Goal: Transaction & Acquisition: Purchase product/service

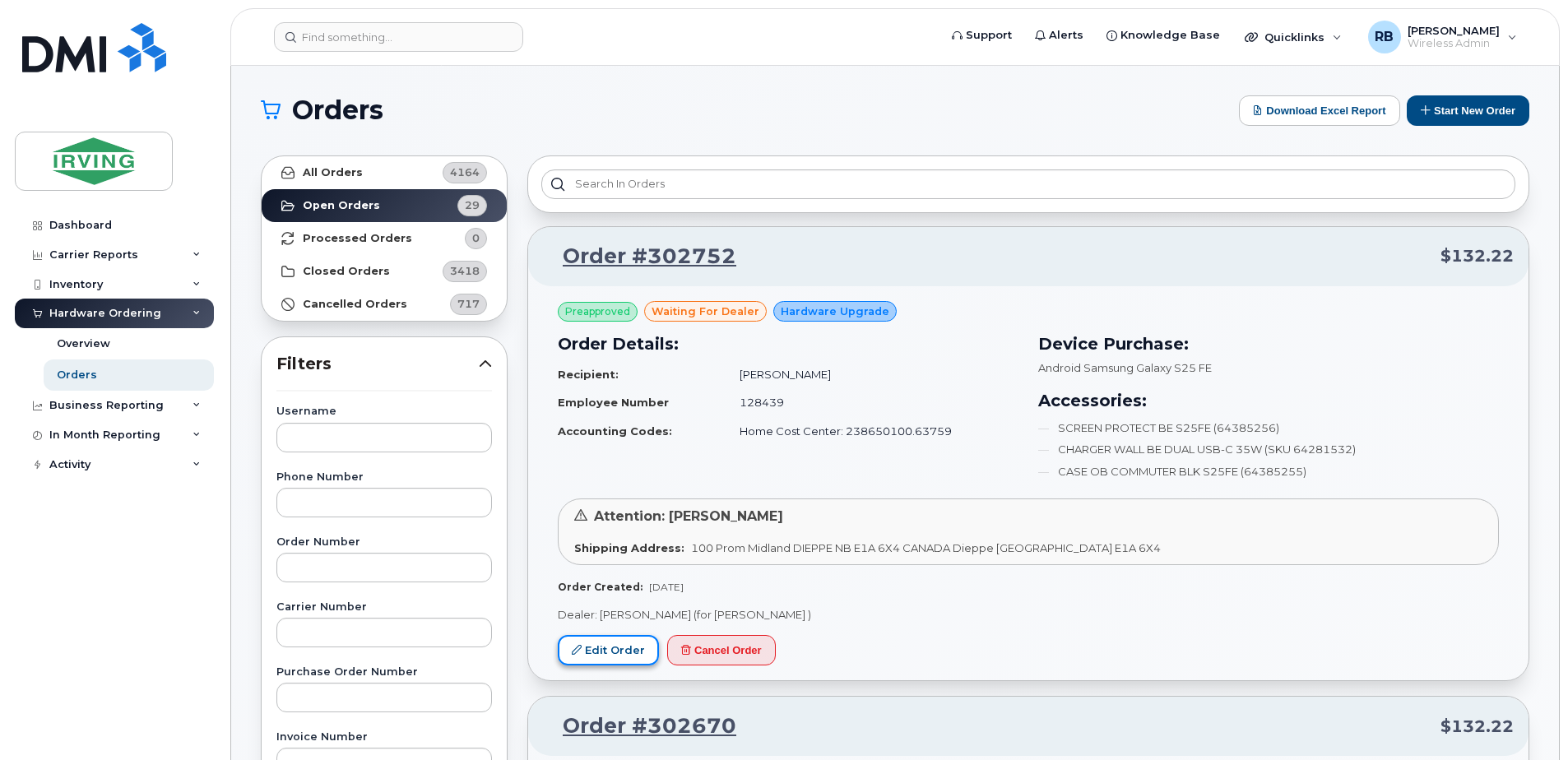
click at [639, 653] on link "Edit Order" at bounding box center [608, 650] width 101 height 30
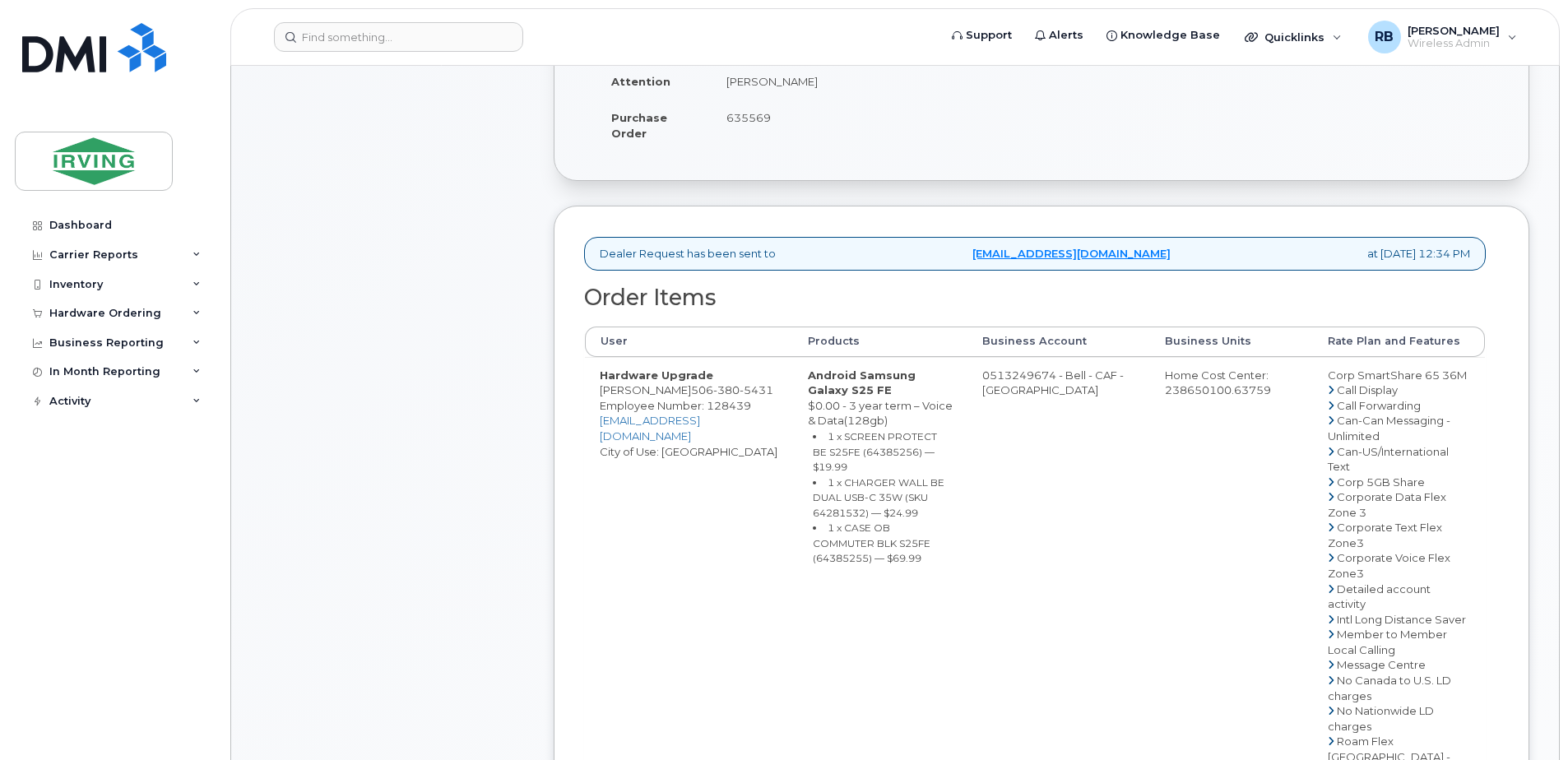
scroll to position [439, 0]
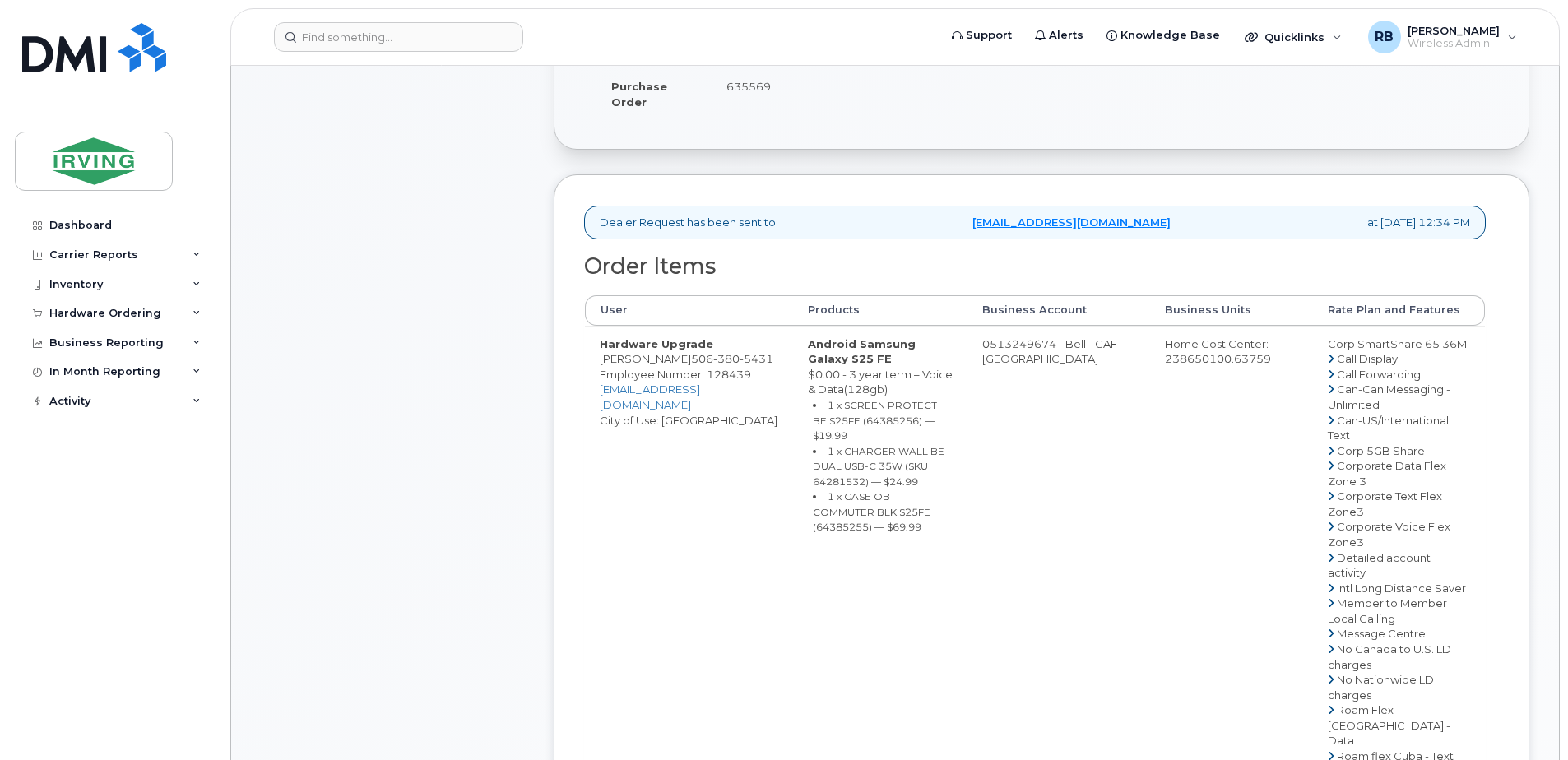
click at [661, 374] on td "Hardware Upgrade Ahmed Affany 506 380 5431 Employee Number: 128439 affany.ahmed…" at bounding box center [689, 703] width 208 height 754
drag, startPoint x: 675, startPoint y: 374, endPoint x: 602, endPoint y: 376, distance: 73.0
click at [602, 376] on td "Hardware Upgrade Ahmed Affany 506 380 5431 Employee Number: 128439 affany.ahmed…" at bounding box center [689, 703] width 208 height 754
copy td "[PERSON_NAME]"
copy td "Ahmed Affany"
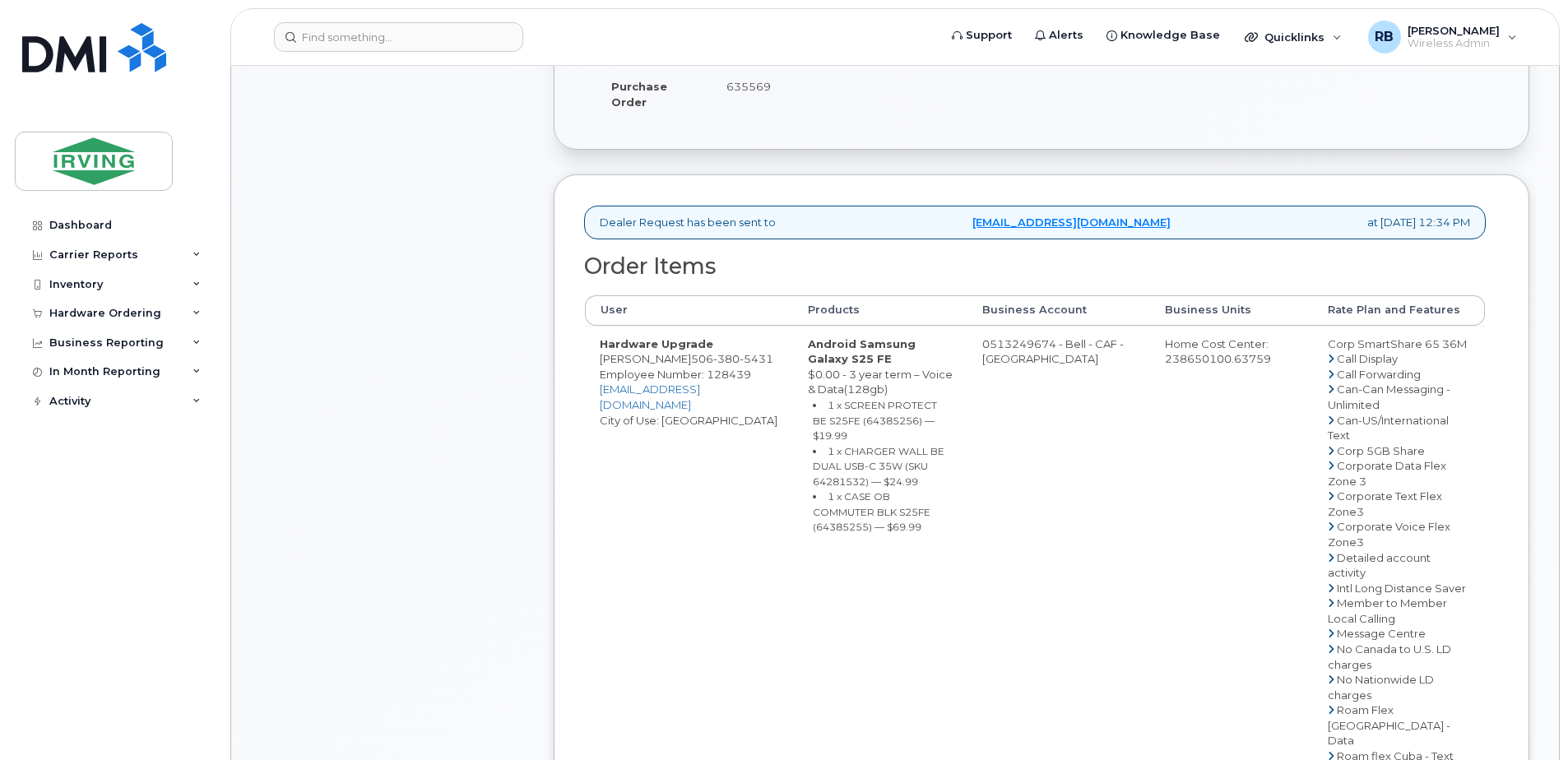
click at [864, 439] on small "1 x SCREEN PROTECT BE S25FE (64385256) — $19.99" at bounding box center [875, 421] width 124 height 43
copy small "64385256"
click at [887, 468] on small "1 x CHARGER WALL BE DUAL USB-C 35W (SKU 64281532) — $24.99" at bounding box center [878, 466] width 132 height 43
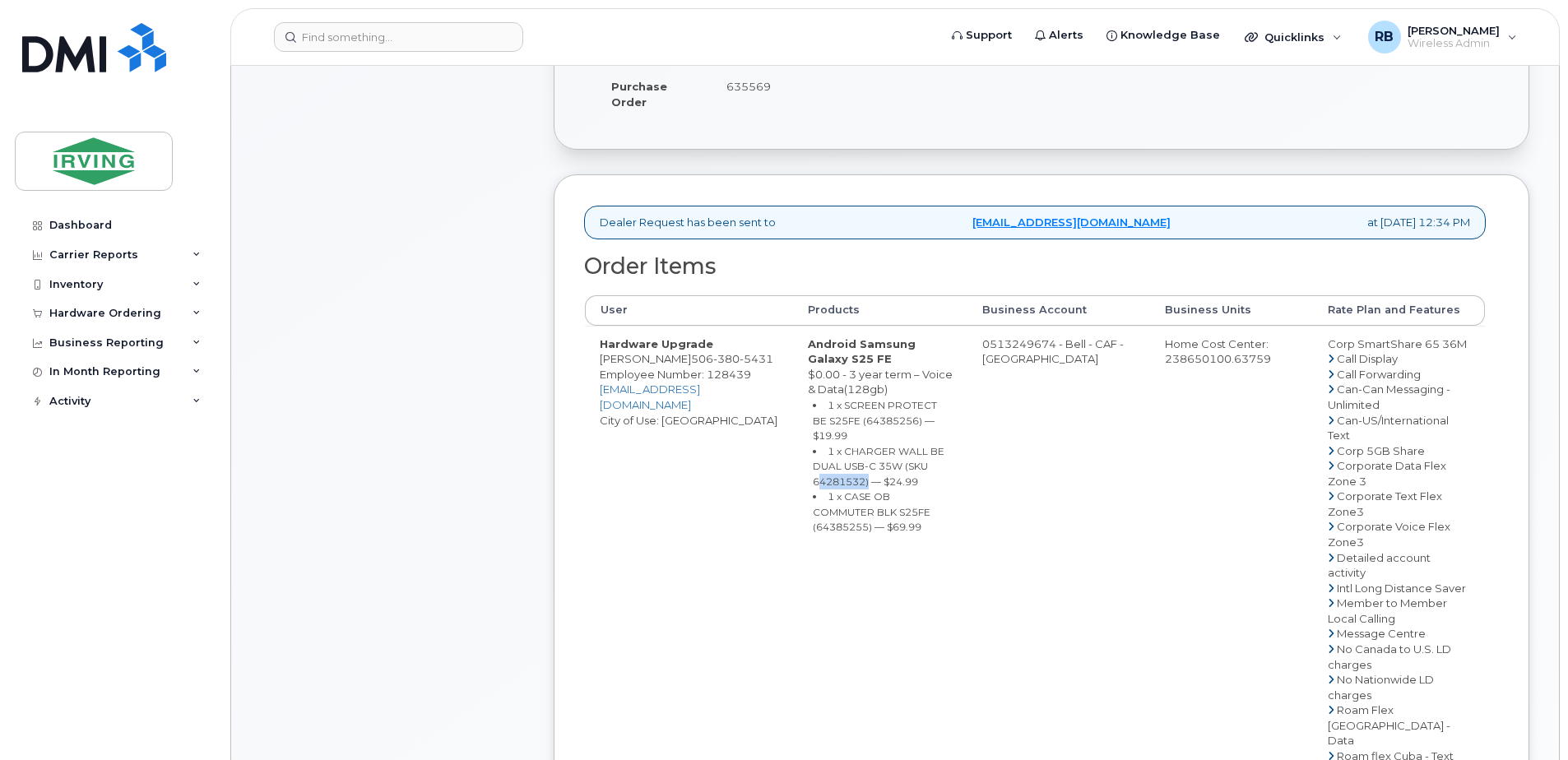
copy small "64281532"
click at [867, 510] on small "1 x CASE OB COMMUTER BLK S25FE (64385255) — $69.99" at bounding box center [871, 512] width 117 height 43
copy small "64385255"
click at [1000, 358] on td "0513249674 - Bell - CAF - CAVENDISH FARMS" at bounding box center [1059, 703] width 183 height 754
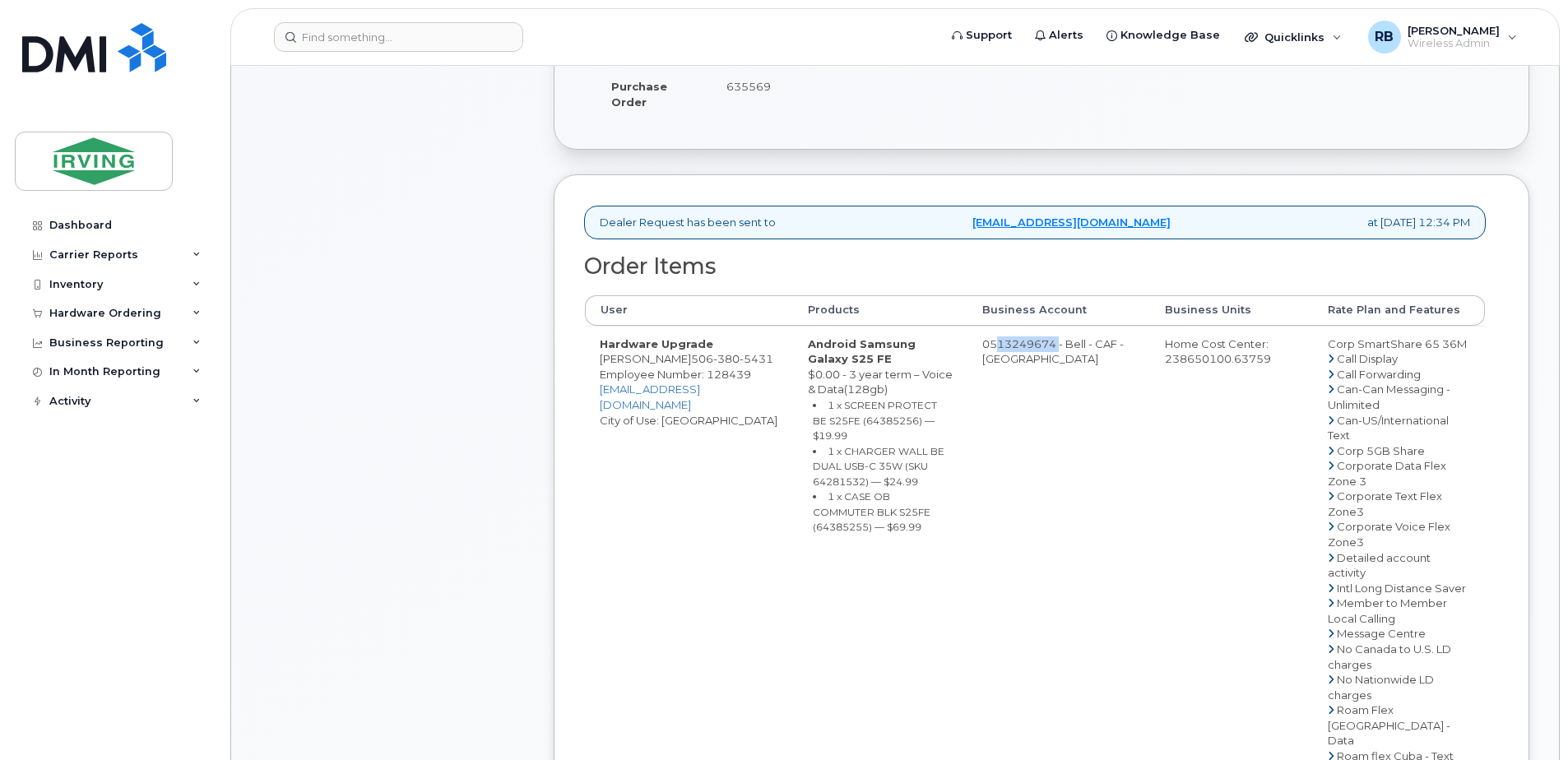
drag, startPoint x: 998, startPoint y: 358, endPoint x: 1063, endPoint y: 357, distance: 65.0
click at [1063, 357] on td "0513249674 - Bell - CAF - CAVENDISH FARMS" at bounding box center [1059, 703] width 183 height 754
copy td "513249674"
click at [719, 365] on span "380" at bounding box center [726, 358] width 26 height 13
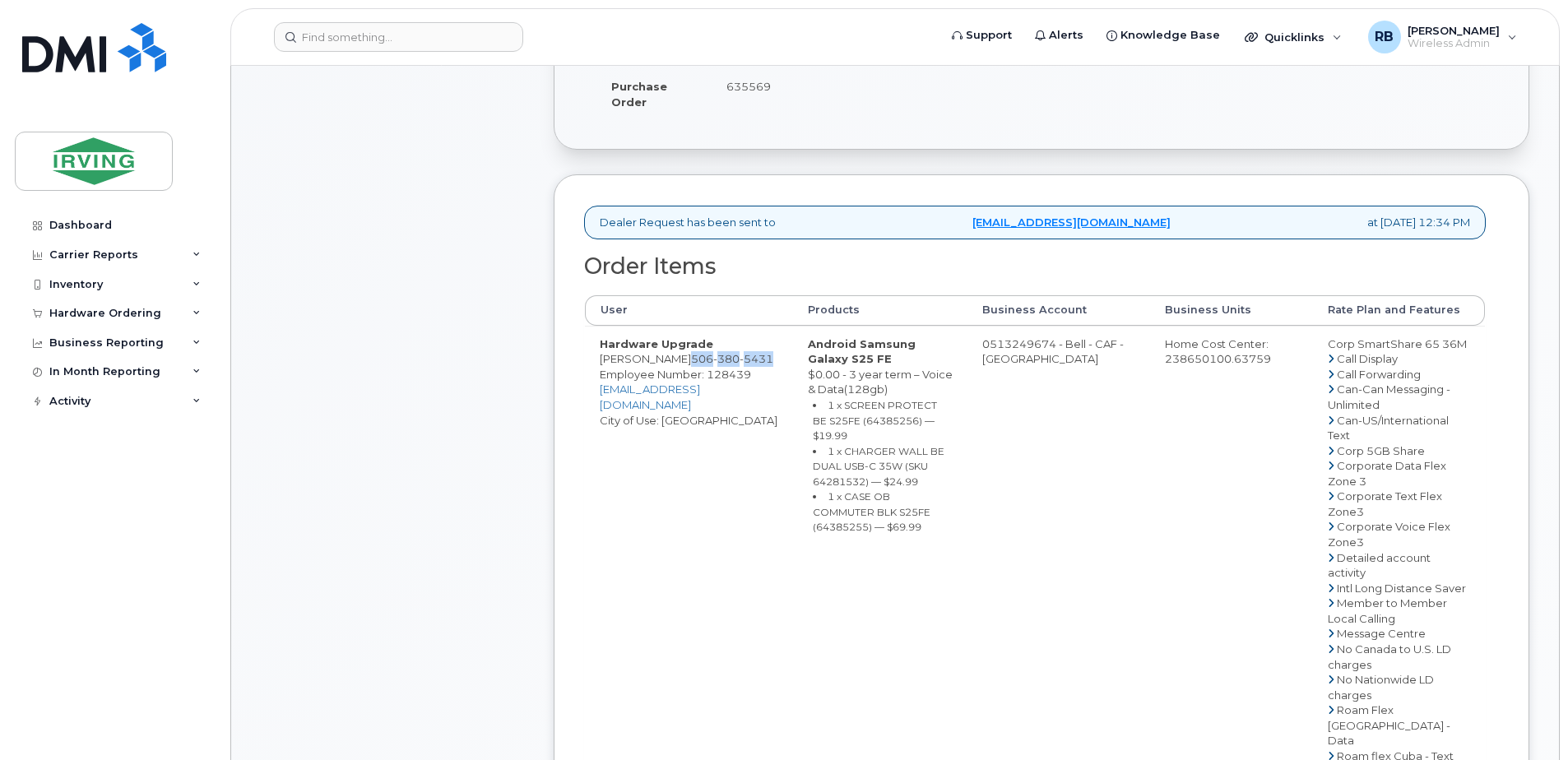
copy span "506 380 5431"
click at [467, 372] on div "Comments Leave Comment" at bounding box center [392, 535] width 263 height 1476
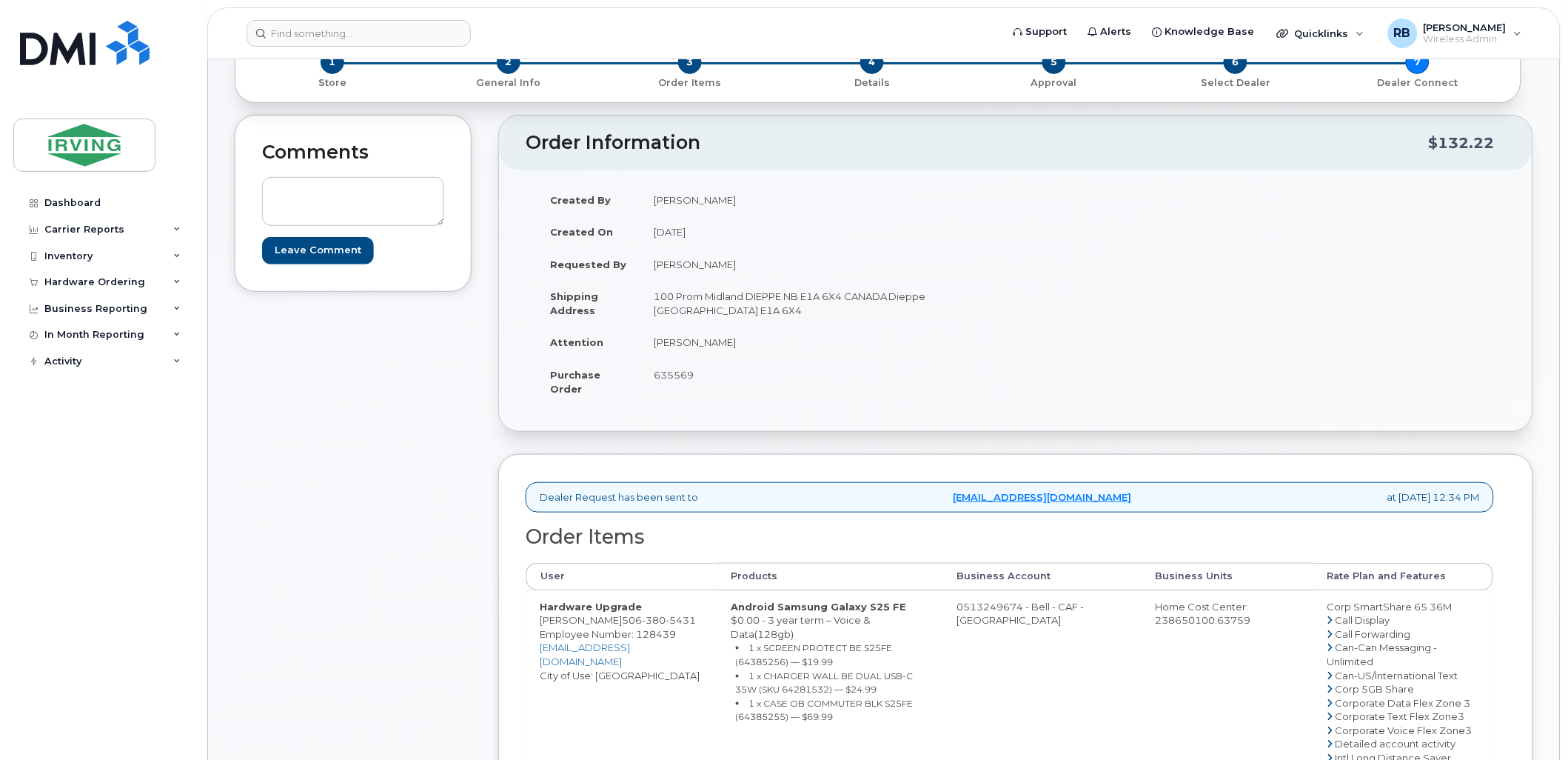
scroll to position [135, 0]
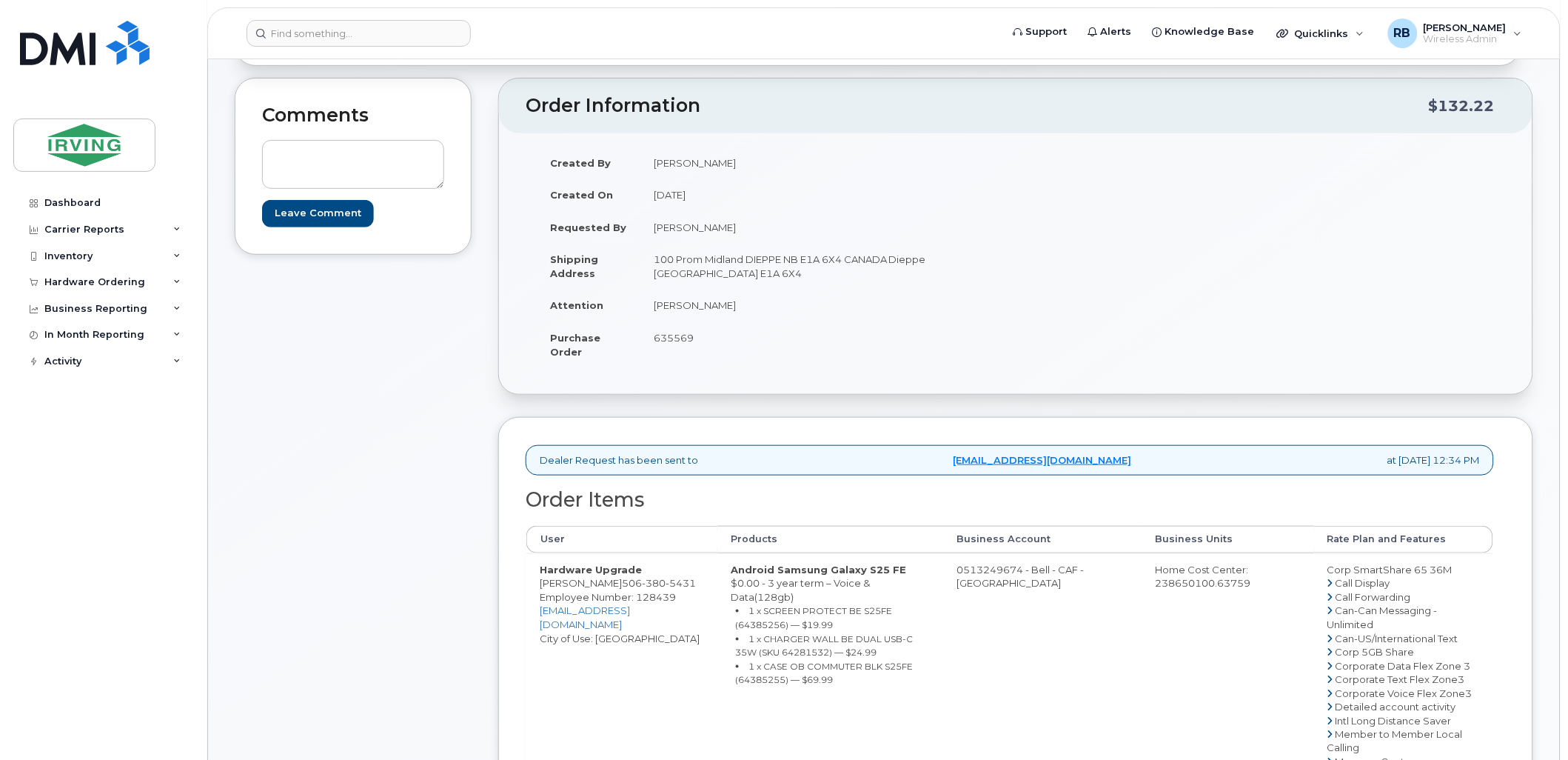
click at [406, 447] on div "Comments Leave Comment" at bounding box center [353, 673] width 237 height 1192
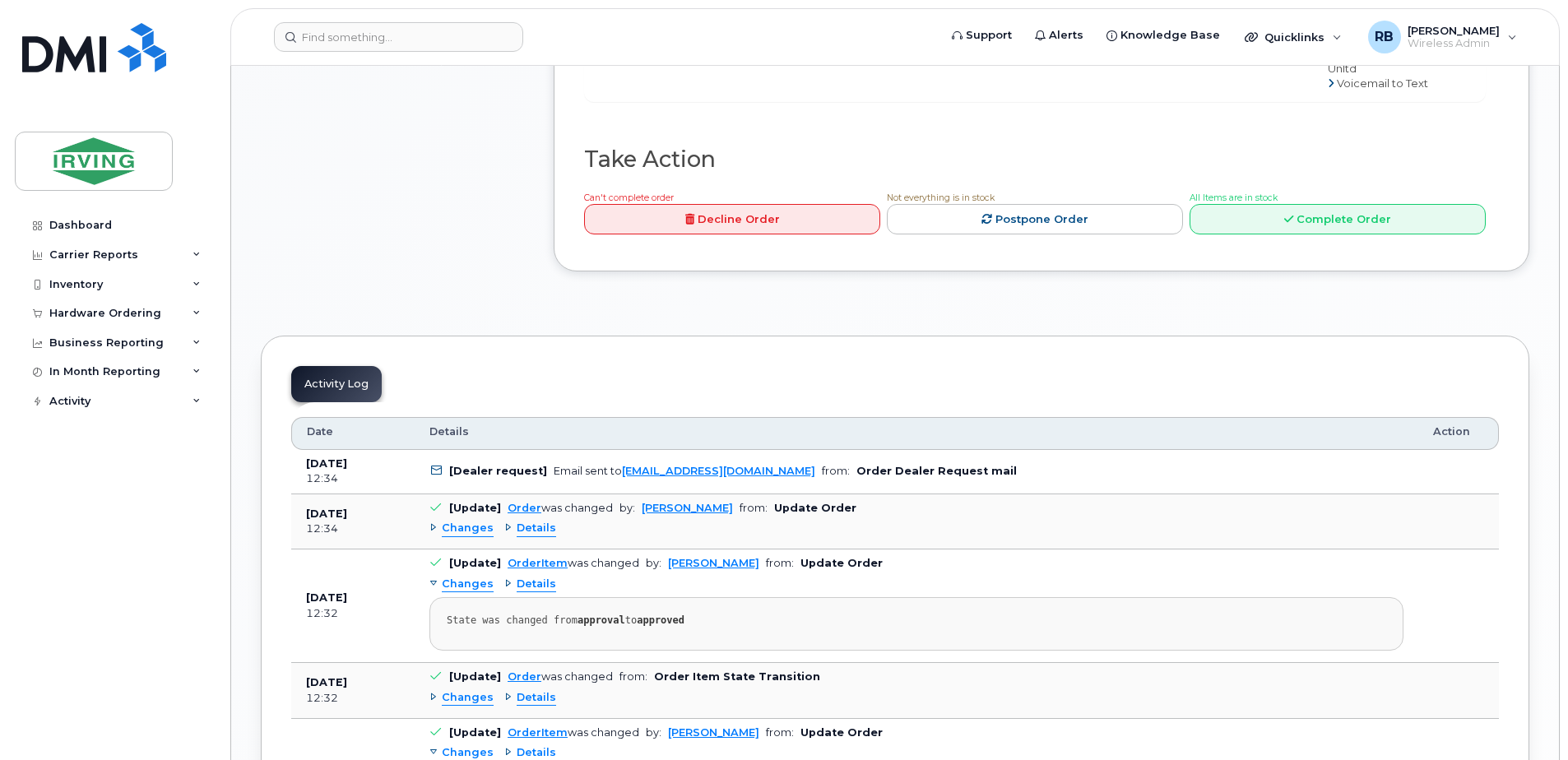
scroll to position [1425, 0]
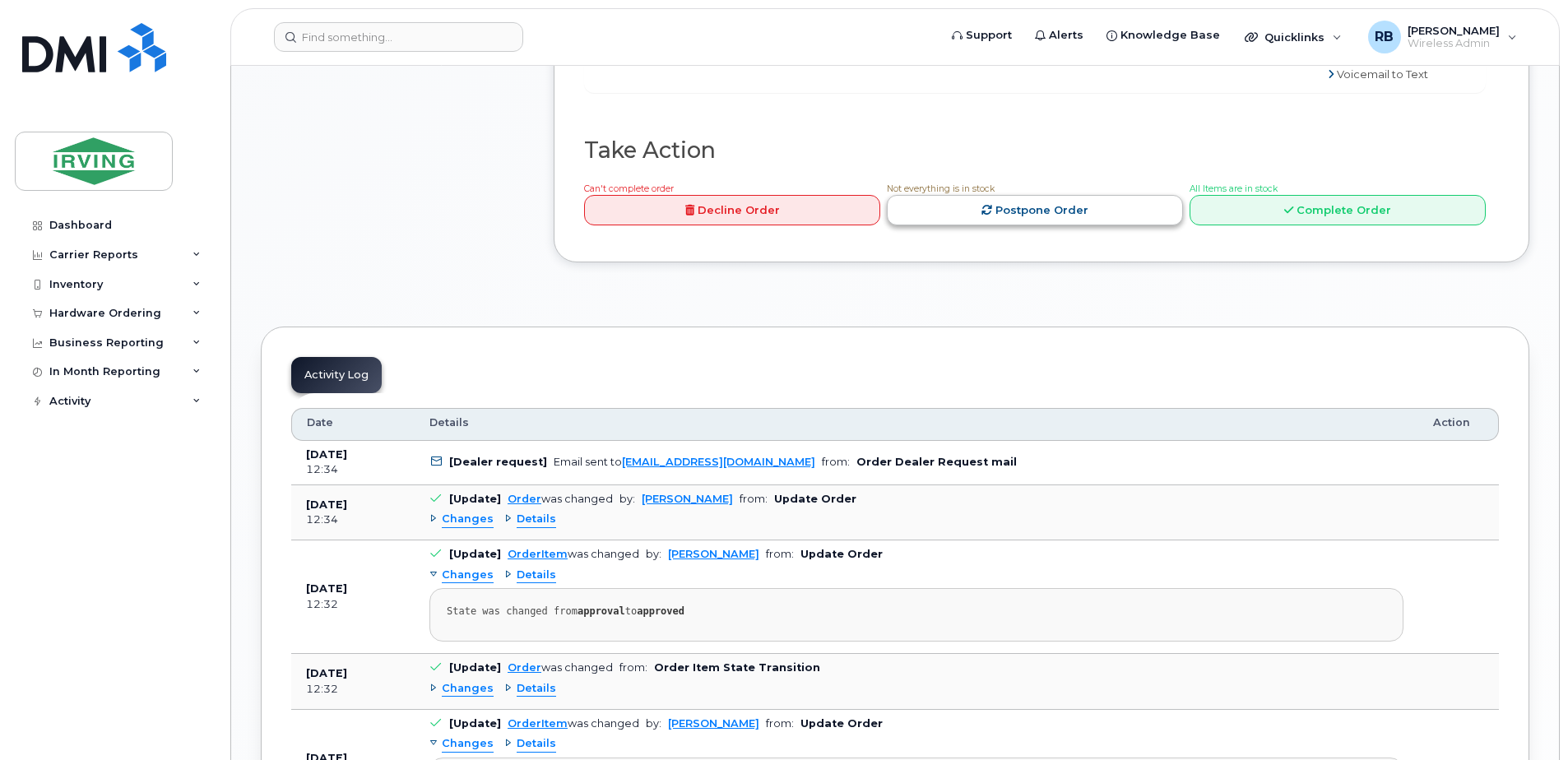
click at [999, 226] on link "Postpone Order" at bounding box center [1035, 210] width 296 height 30
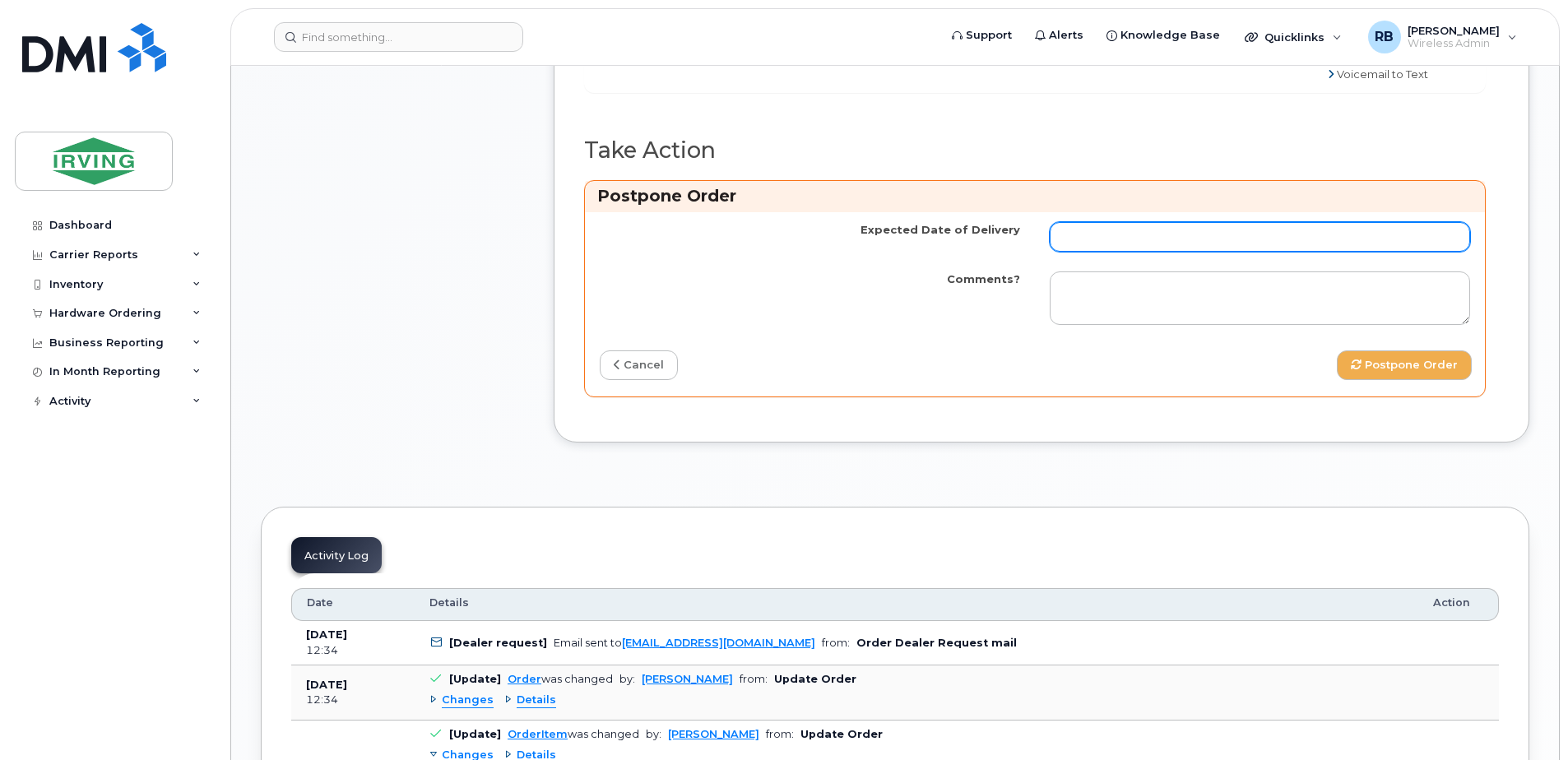
click at [1075, 252] on input "Expected Date of Delivery" at bounding box center [1260, 236] width 421 height 30
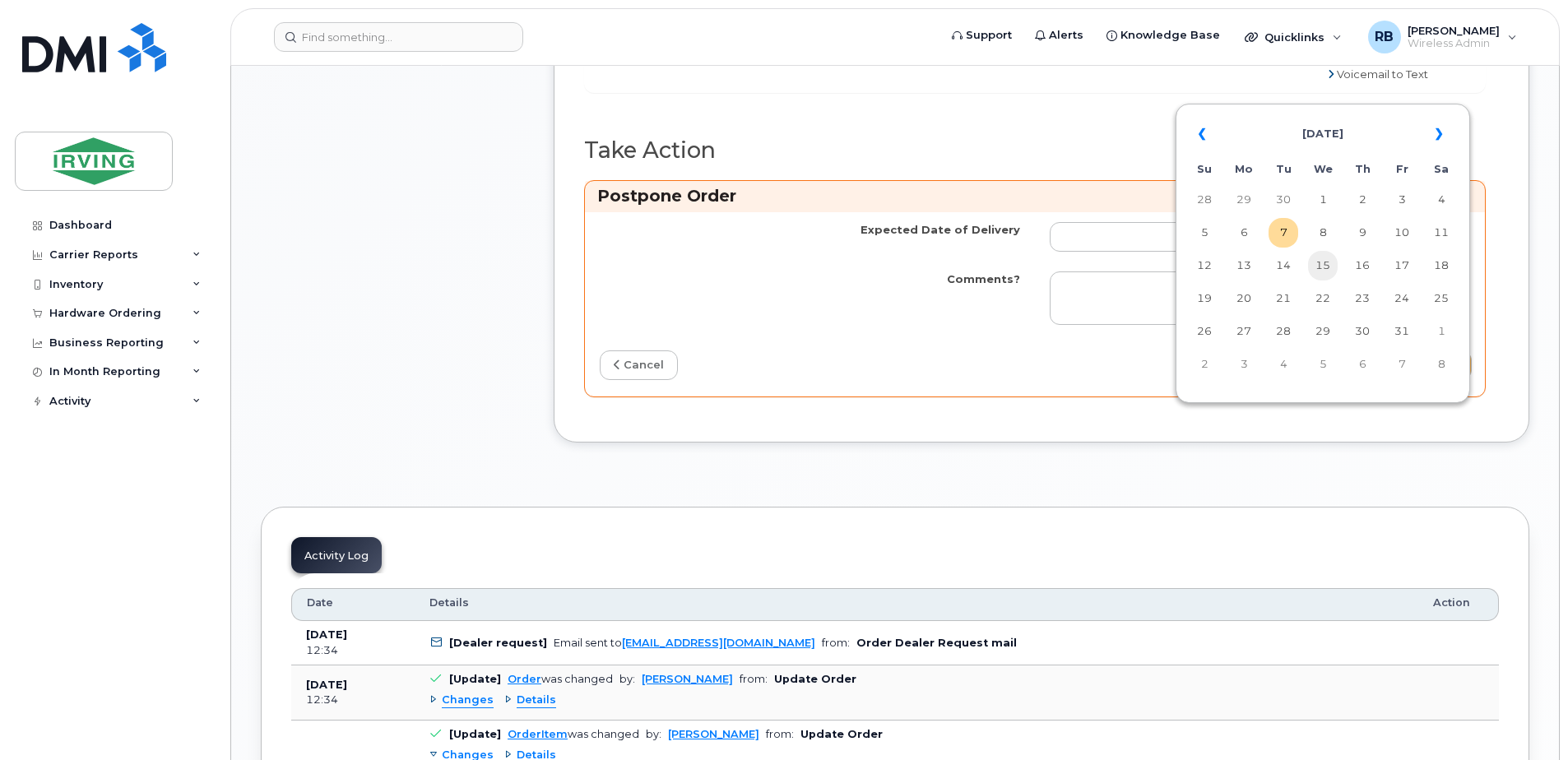
click at [1320, 266] on td "15" at bounding box center [1323, 265] width 30 height 30
type input "2025-10-15"
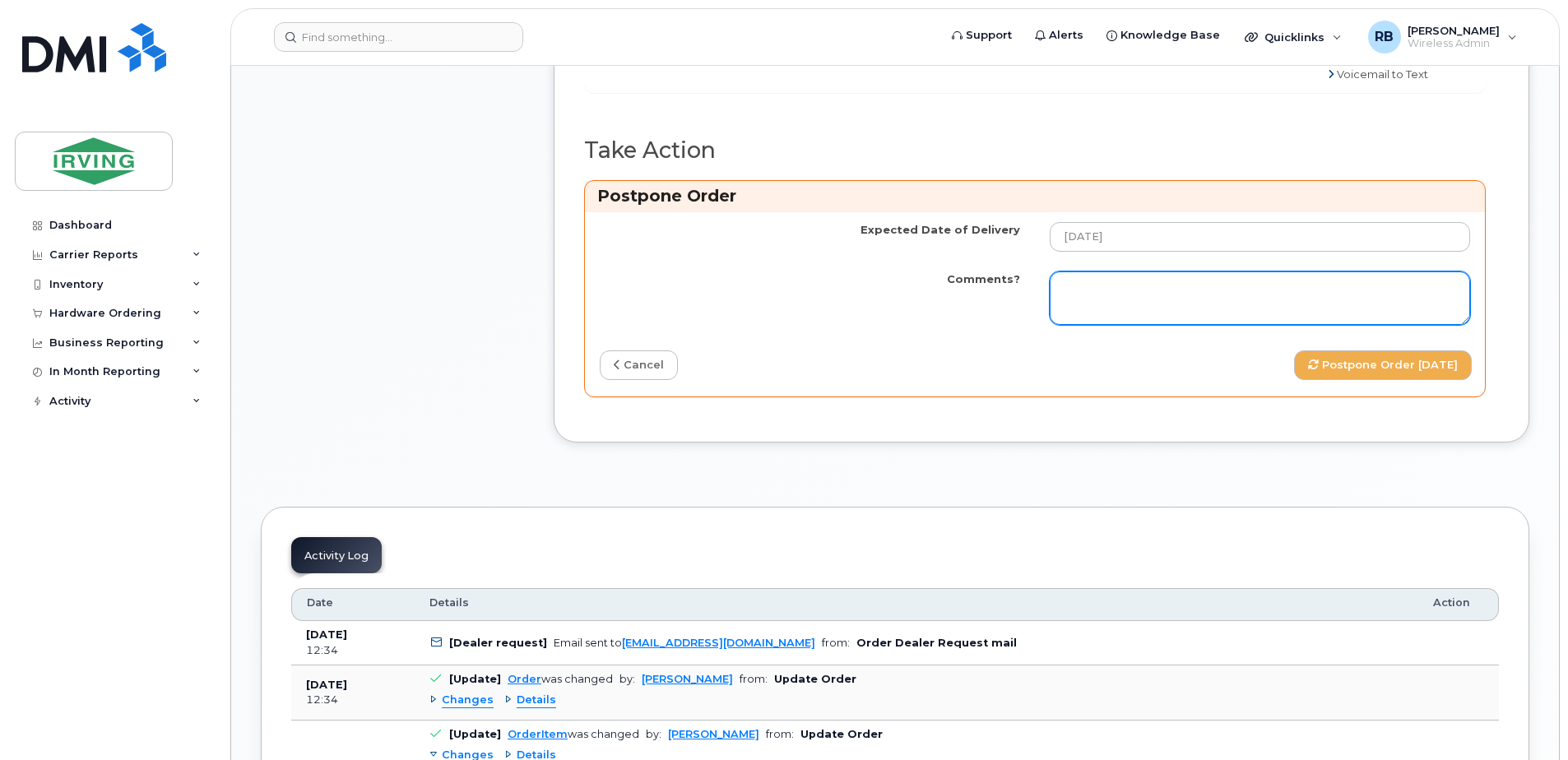
click at [1135, 326] on textarea "Comments?" at bounding box center [1260, 298] width 421 height 55
paste textarea "Order Confirmation – SO#26214382 Please note that item#64385254 (S25FE phone) a…"
type textarea "Order Confirmation – SO#26214382 Please note that item#64385254 (S25FE phone) a…"
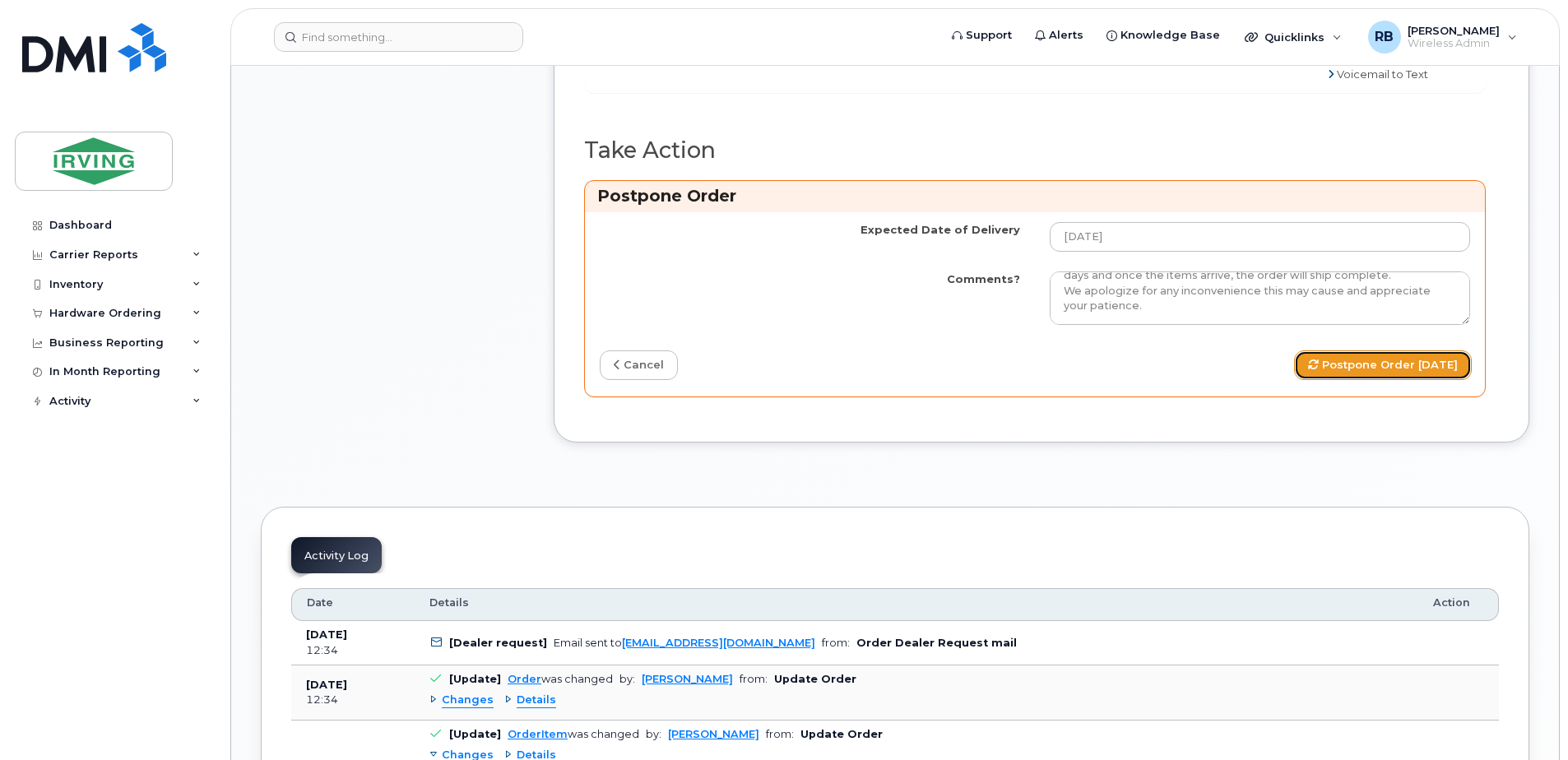
click at [1351, 380] on button "Postpone Order 2025-10-15" at bounding box center [1383, 365] width 177 height 30
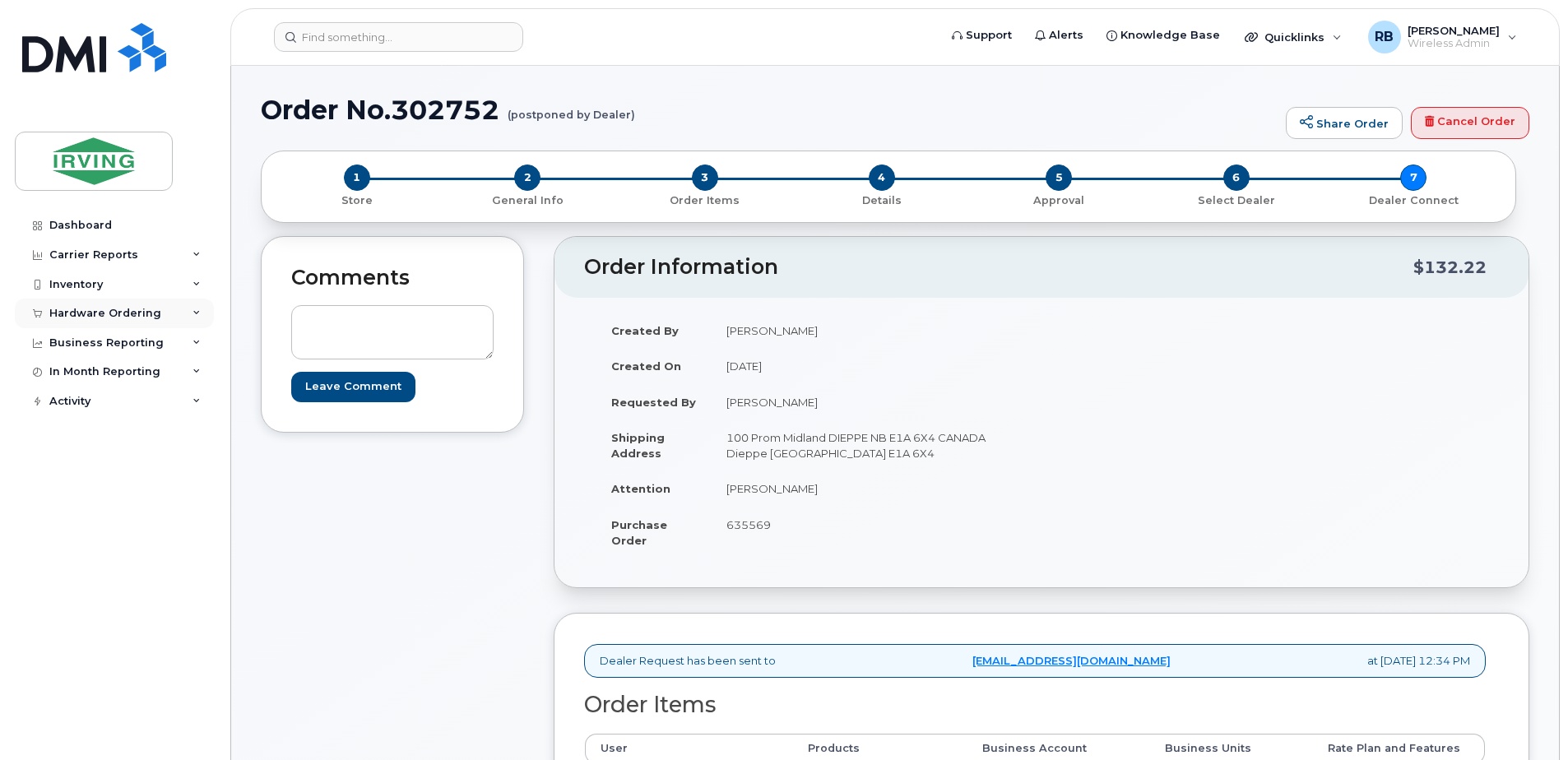
click at [116, 312] on div "Hardware Ordering" at bounding box center [105, 313] width 112 height 13
click at [66, 380] on div "Orders" at bounding box center [76, 375] width 40 height 15
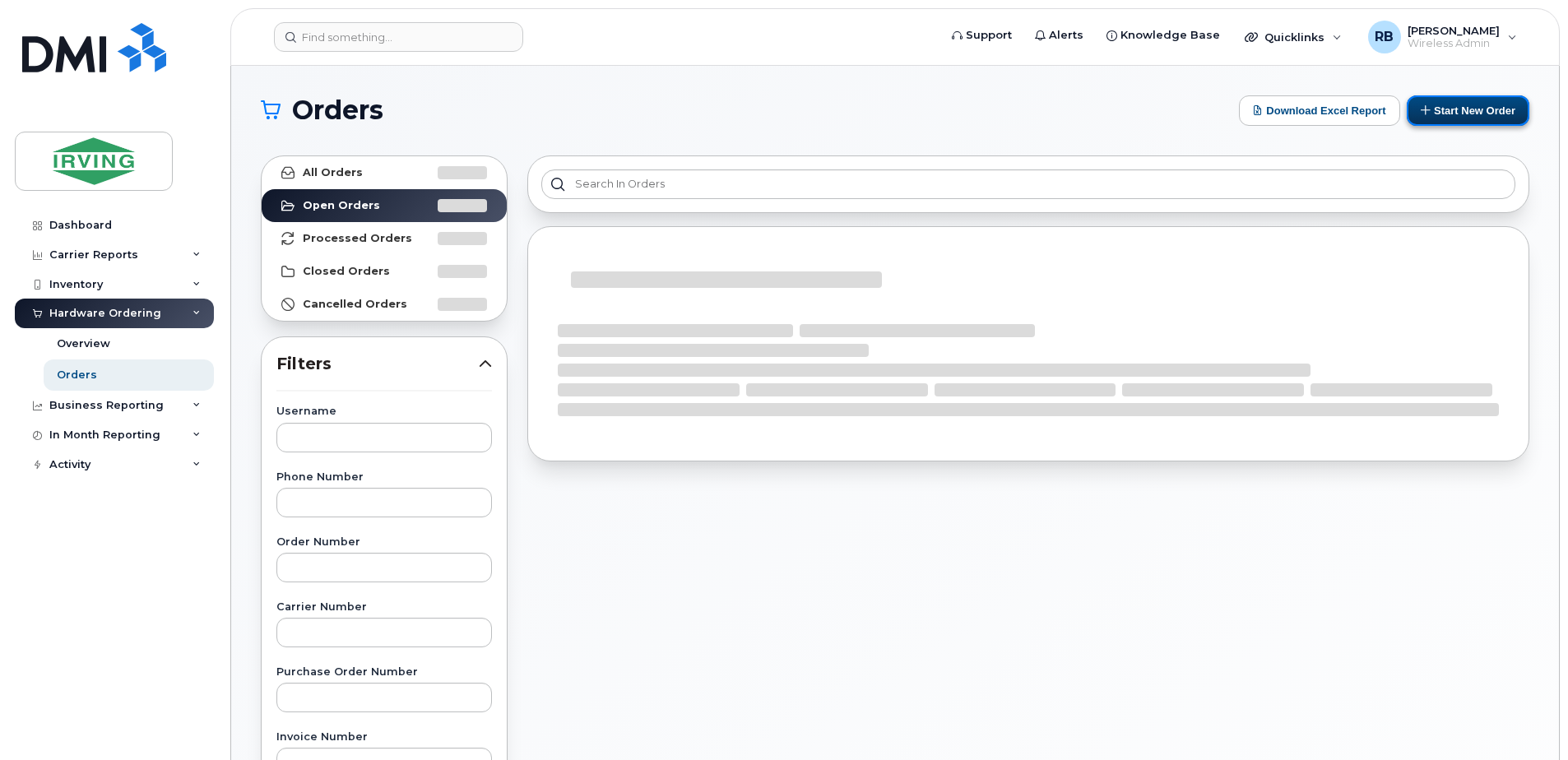
click at [1435, 115] on button "Start New Order" at bounding box center [1468, 111] width 123 height 30
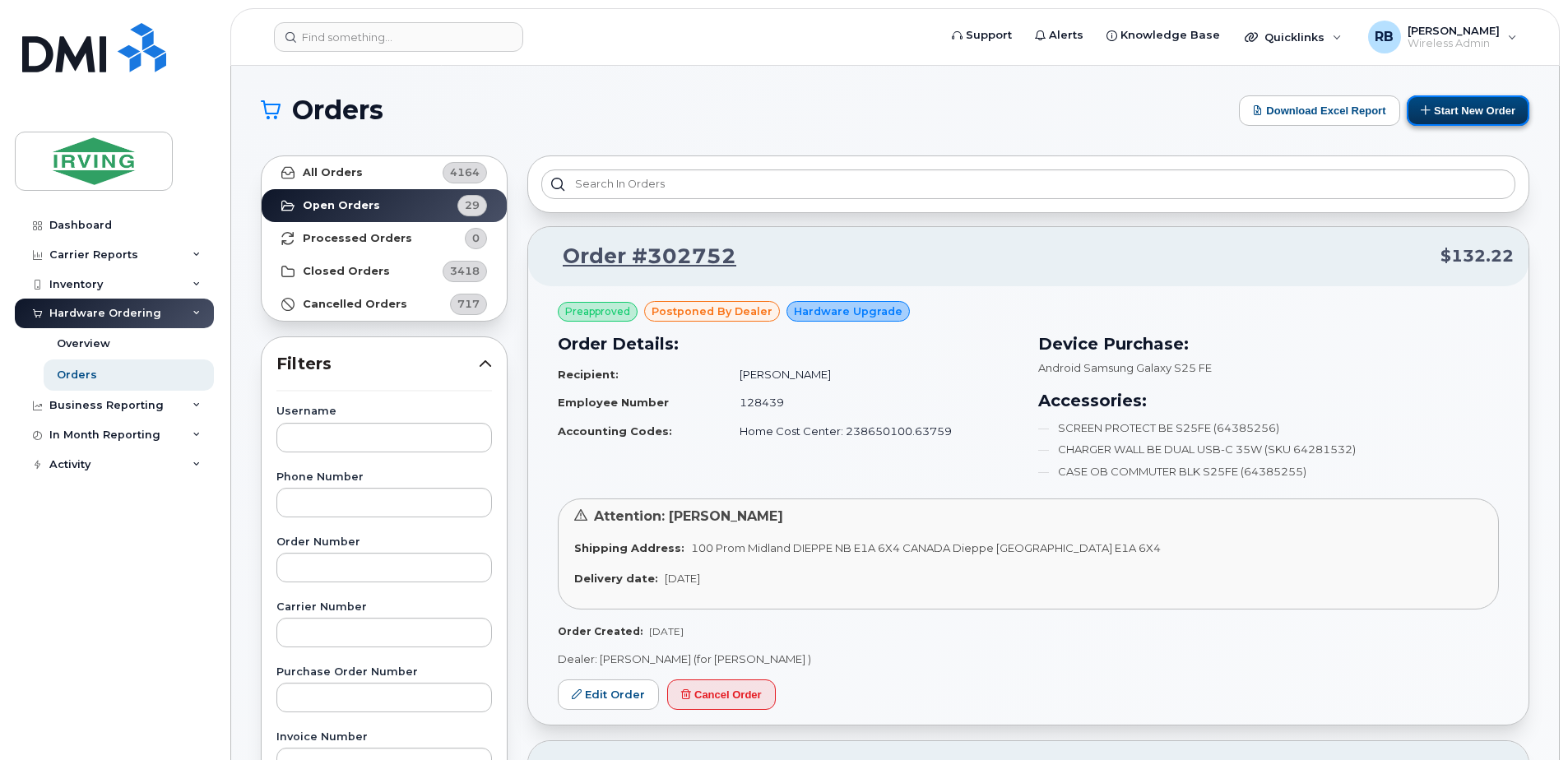
click at [1435, 115] on button "Start New Order" at bounding box center [1468, 111] width 123 height 30
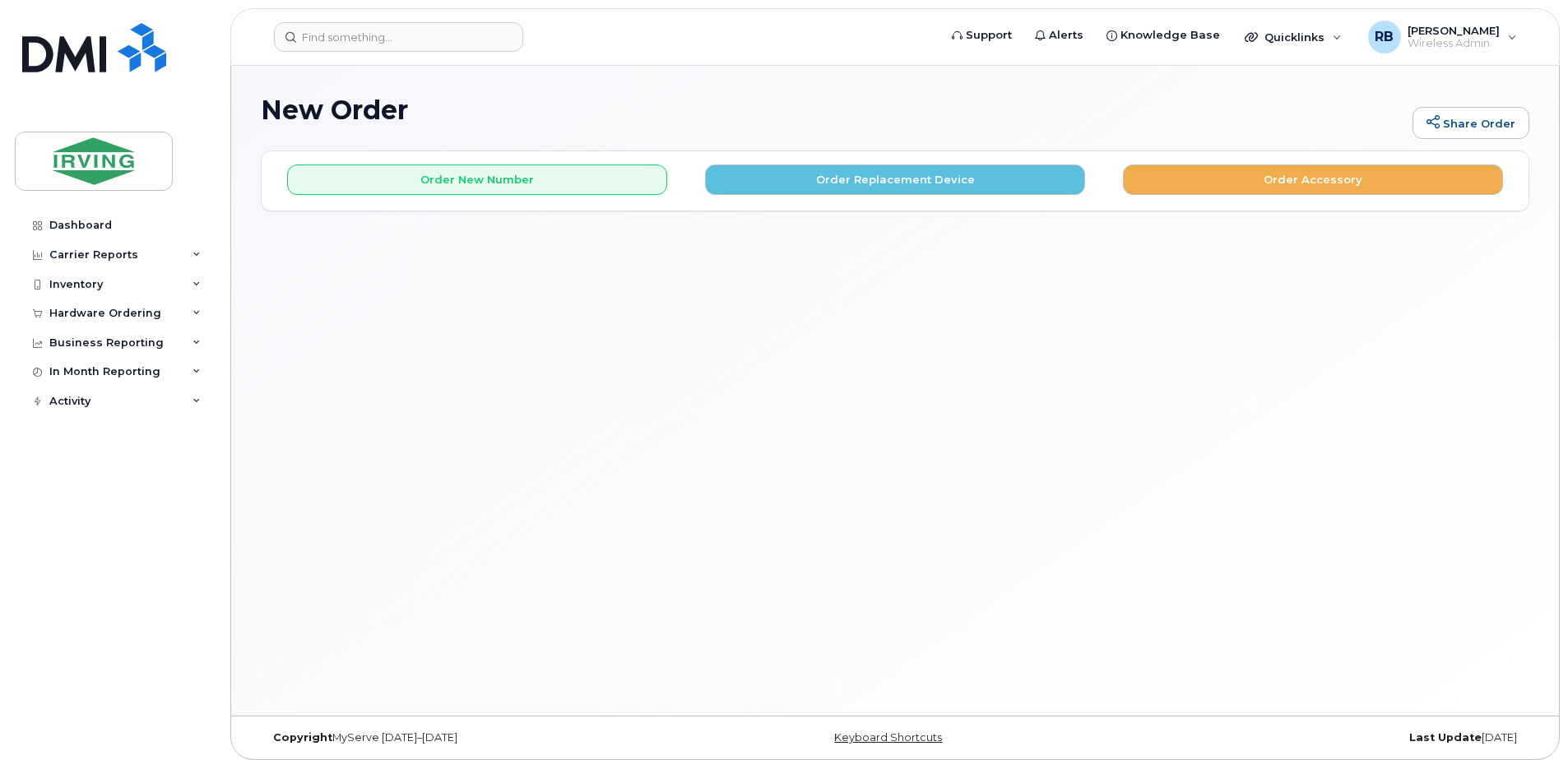
click at [1184, 174] on button "Order Accessory" at bounding box center [1313, 180] width 381 height 30
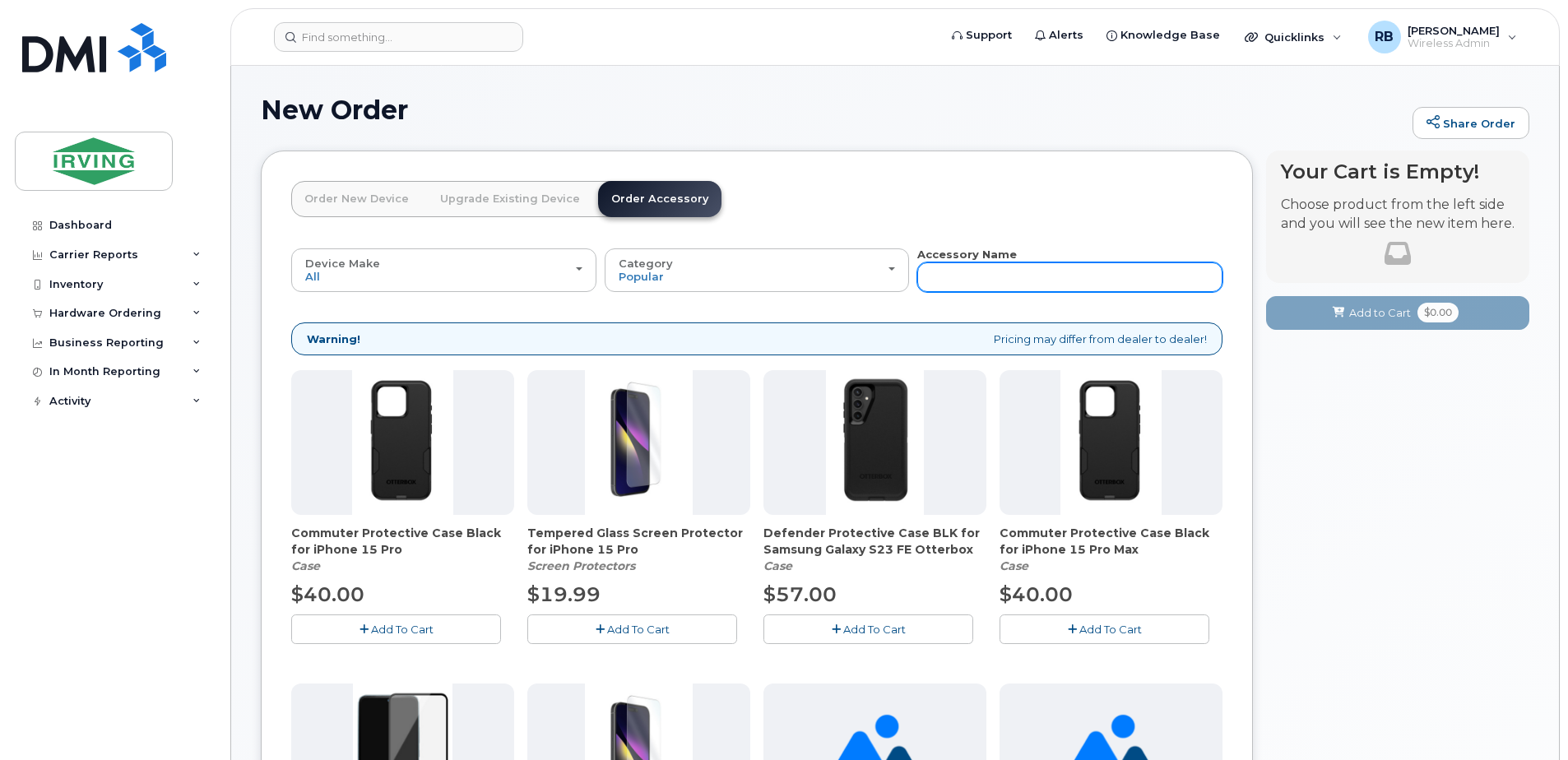
click at [953, 272] on input "text" at bounding box center [1069, 277] width 305 height 30
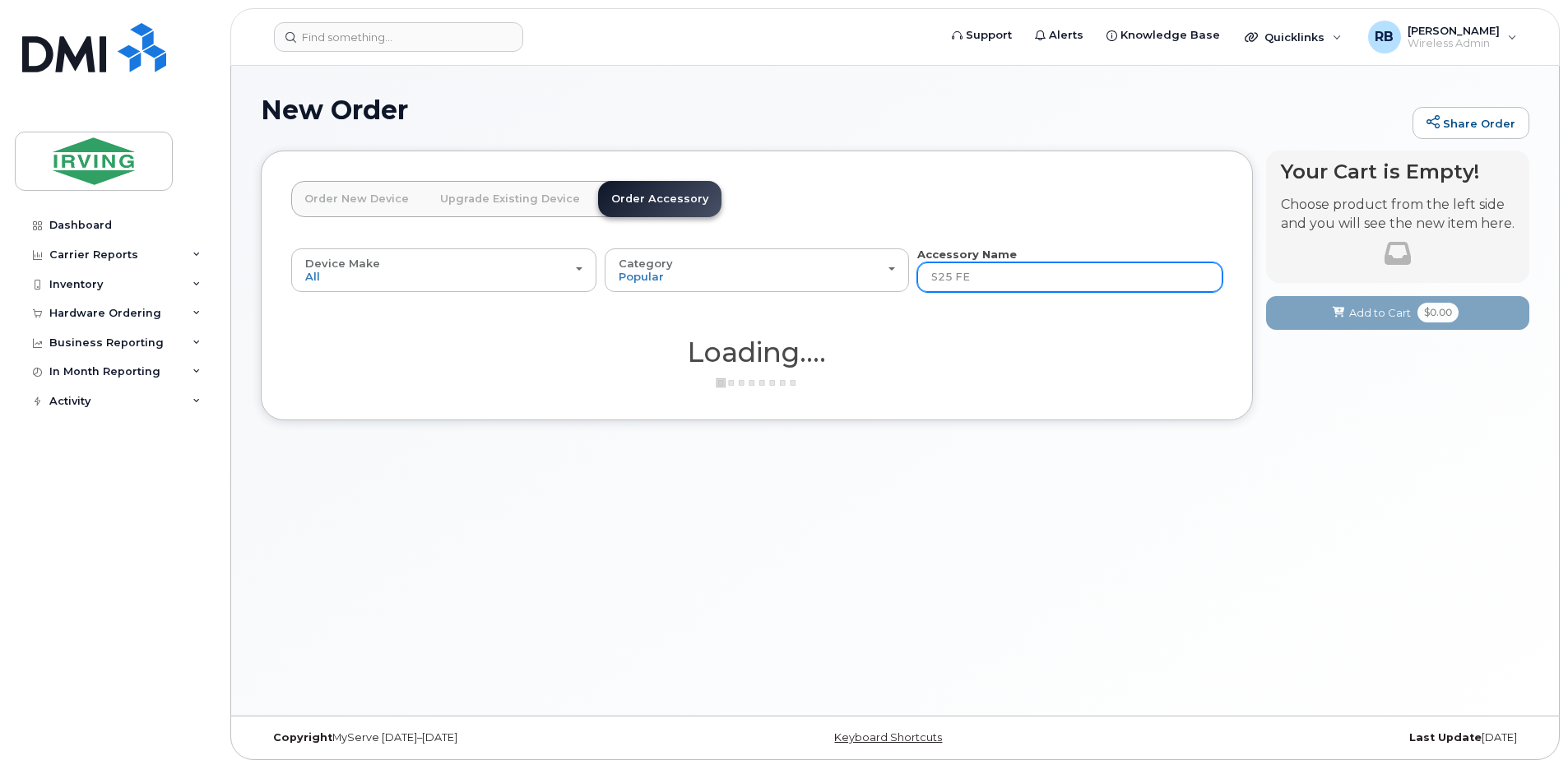
type input "S25 FE"
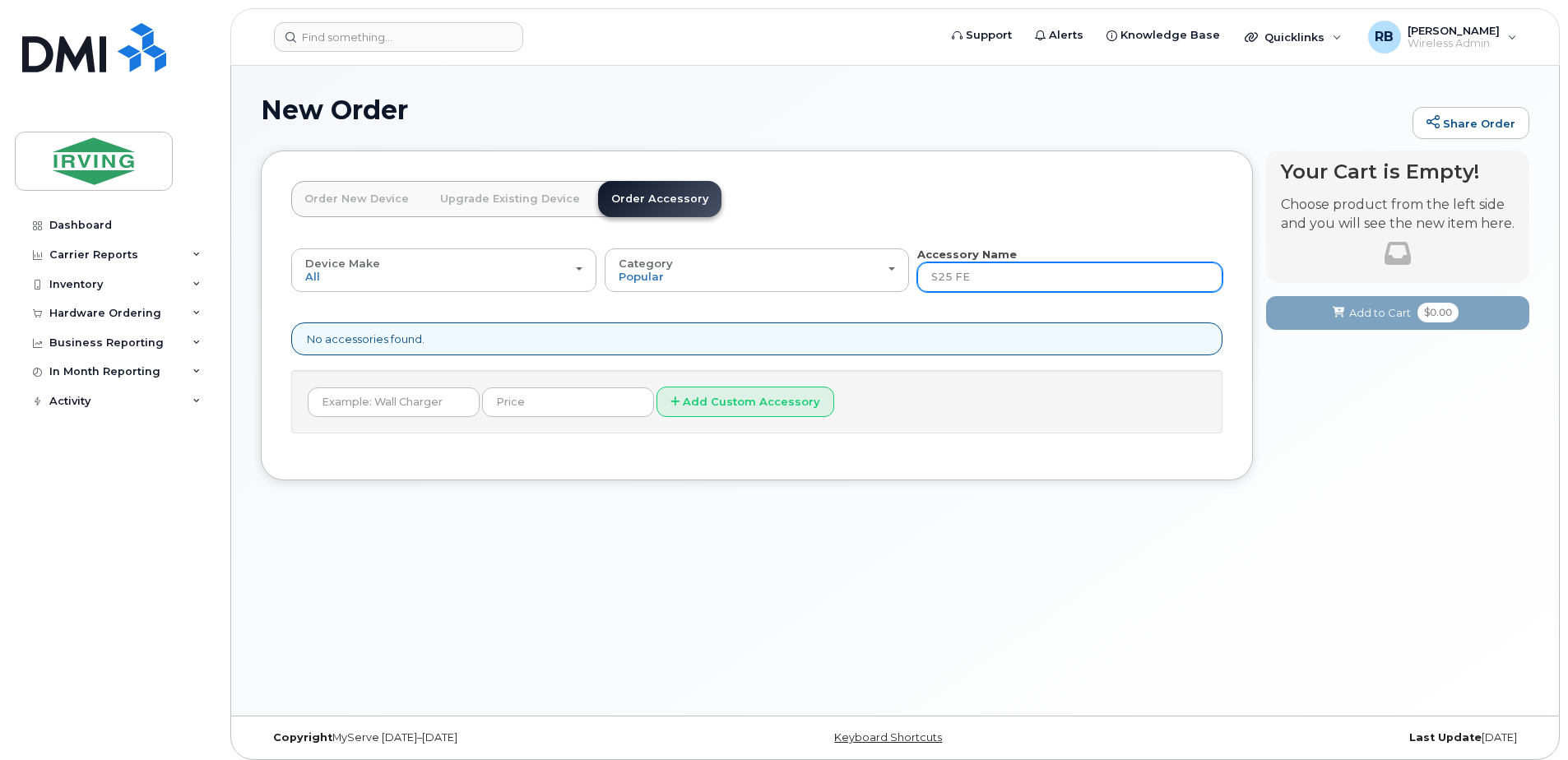
click at [954, 277] on input "S25 FE" at bounding box center [1069, 277] width 305 height 30
type input "S25FE"
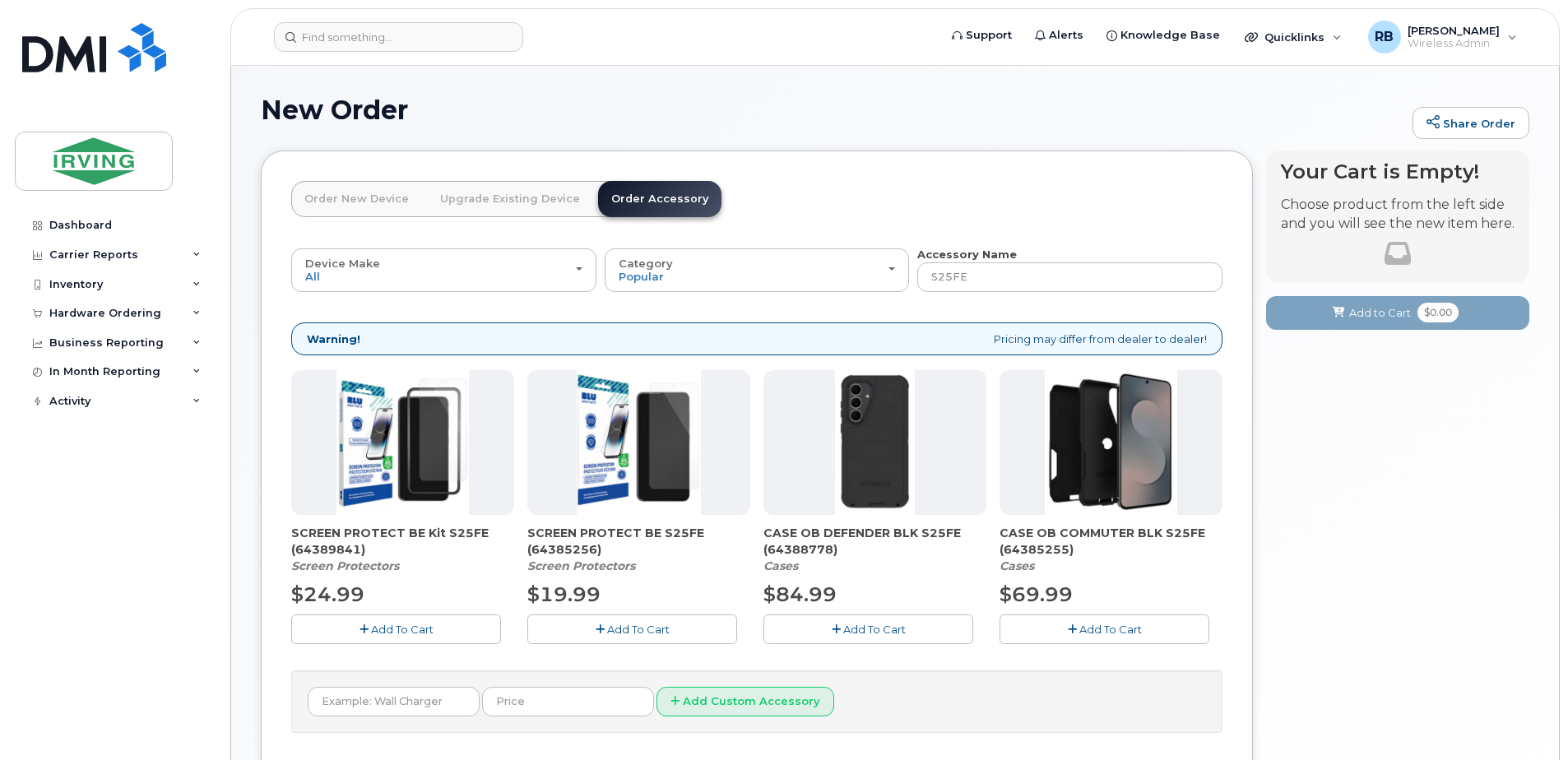
scroll to position [109, 0]
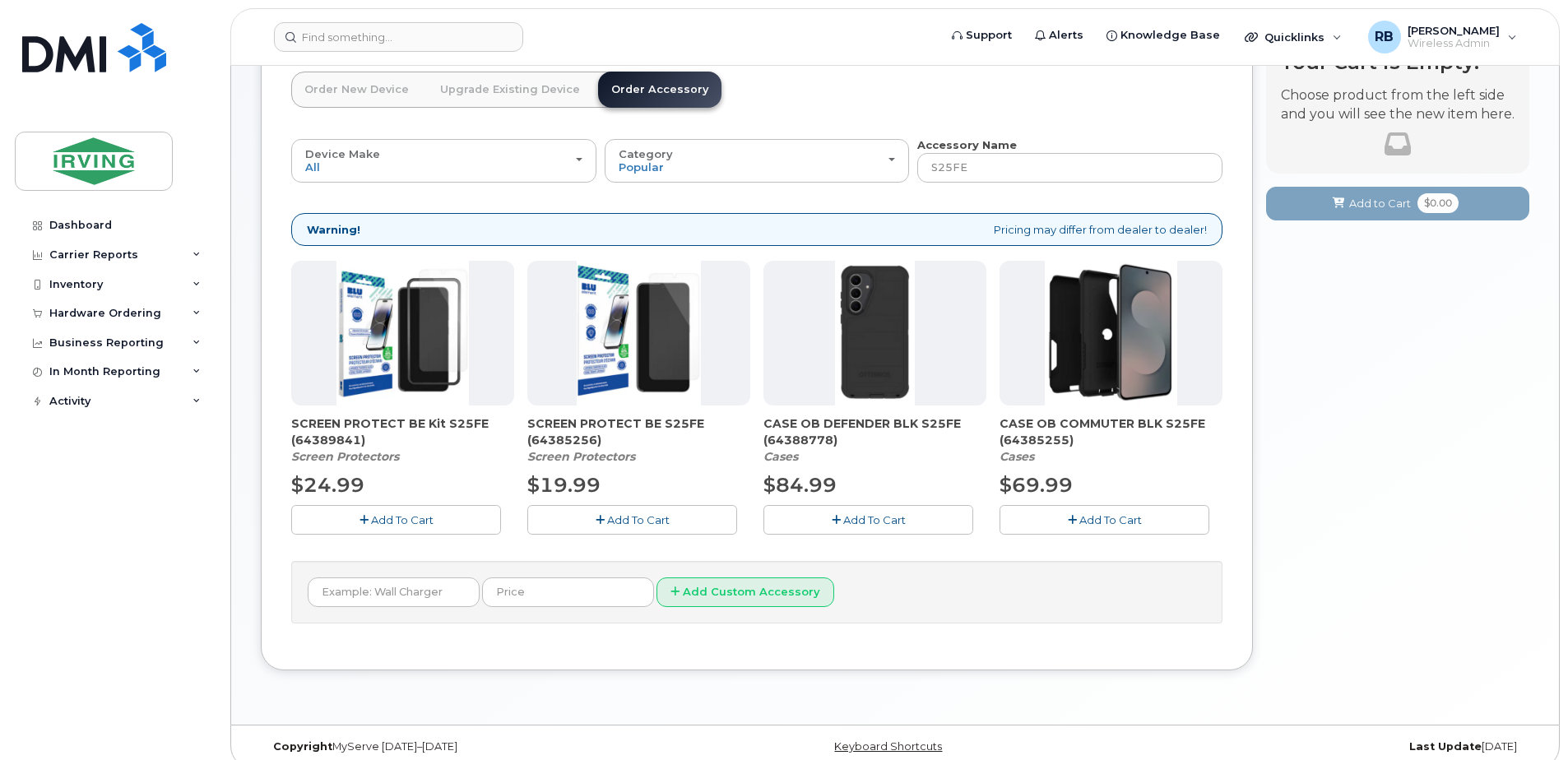
click at [784, 443] on span "CASE OB DEFENDER BLK S25FE (64388778)" at bounding box center [875, 431] width 223 height 33
drag, startPoint x: 768, startPoint y: 443, endPoint x: 831, endPoint y: 442, distance: 63.0
click at [831, 442] on span "CASE OB DEFENDER BLK S25FE (64388778)" at bounding box center [875, 431] width 223 height 33
drag, startPoint x: 831, startPoint y: 442, endPoint x: 1025, endPoint y: 432, distance: 194.3
click at [1025, 432] on span "CASE OB COMMUTER BLK S25FE (64385255)" at bounding box center [1110, 431] width 223 height 33
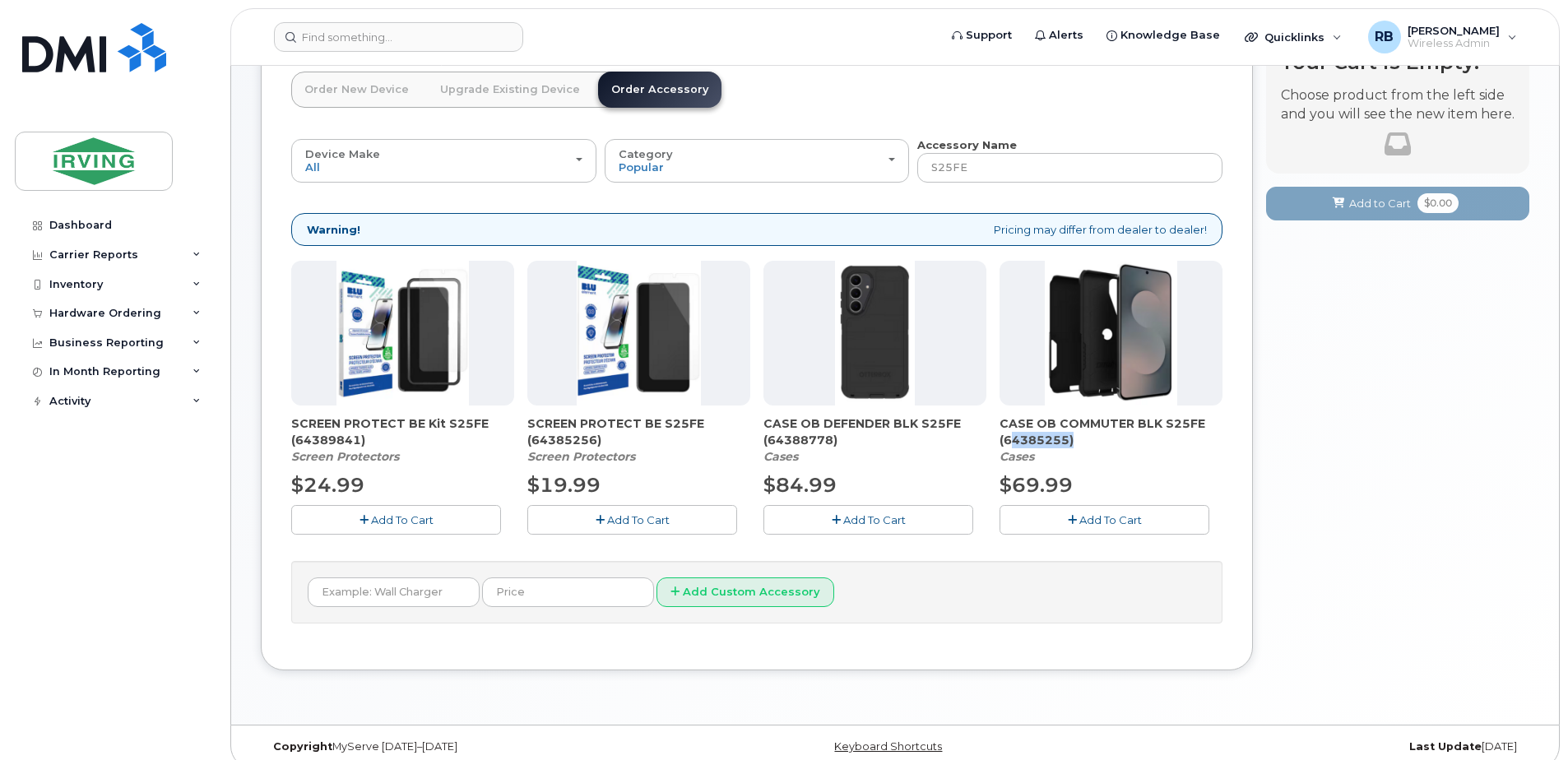
drag, startPoint x: 1005, startPoint y: 440, endPoint x: 1065, endPoint y: 440, distance: 60.0
click at [1065, 440] on span "CASE OB COMMUTER BLK S25FE (64385255)" at bounding box center [1110, 431] width 223 height 33
copy span "64385255"
click at [338, 450] on em "Screen Protectors" at bounding box center [345, 457] width 107 height 15
drag, startPoint x: 296, startPoint y: 439, endPoint x: 357, endPoint y: 437, distance: 61.0
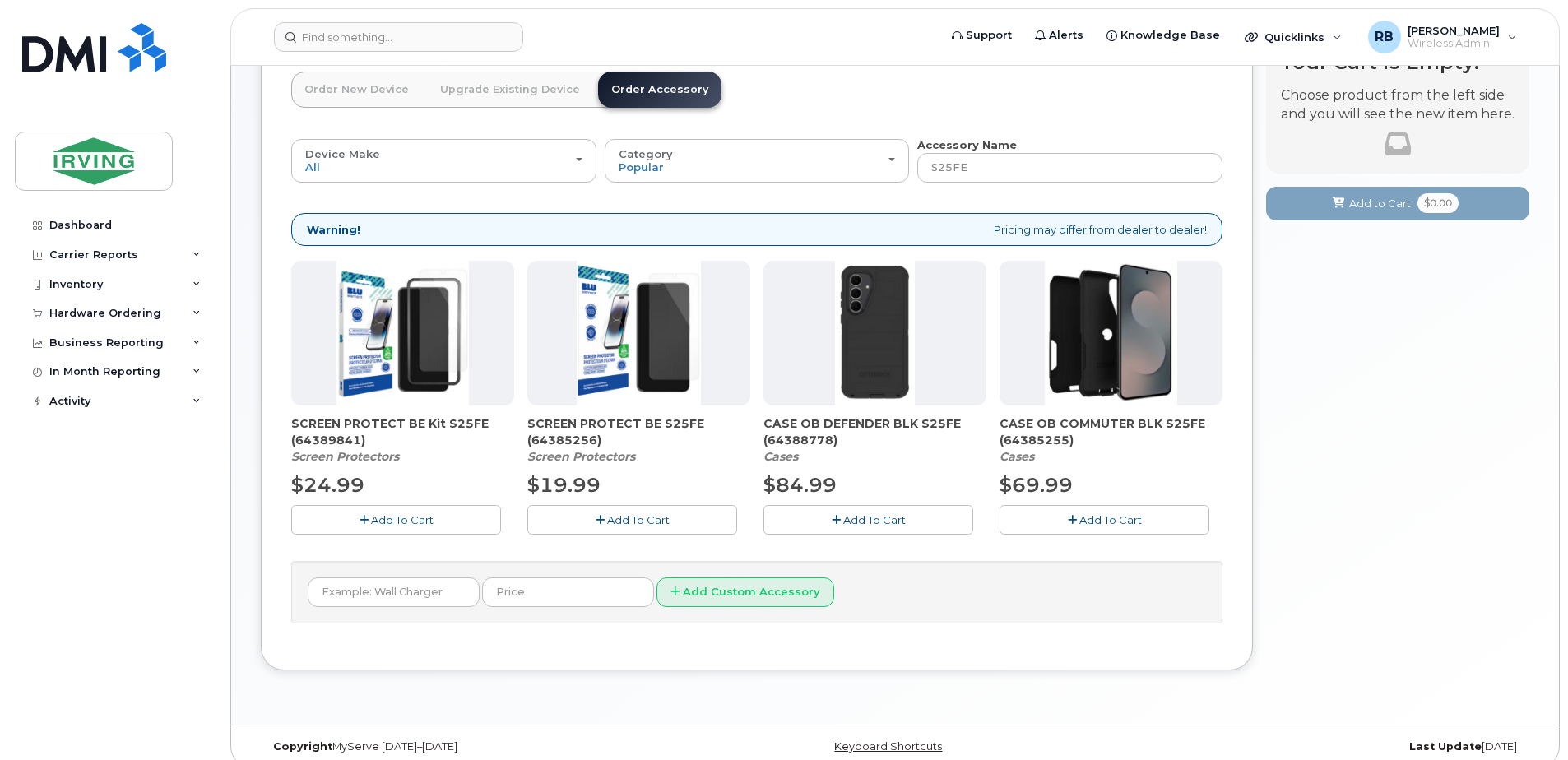
click at [357, 437] on span "SCREEN PROTECT BE Kit S25FE (64389841)" at bounding box center [402, 431] width 223 height 33
copy span "64389841"
drag, startPoint x: 290, startPoint y: 424, endPoint x: 487, endPoint y: 426, distance: 197.0
click at [487, 426] on div "Order New Device Upgrade Existing Device Order Accessory Order new device and n…" at bounding box center [757, 355] width 992 height 629
copy span "SCREEN PROTECT BE Kit S25FE"
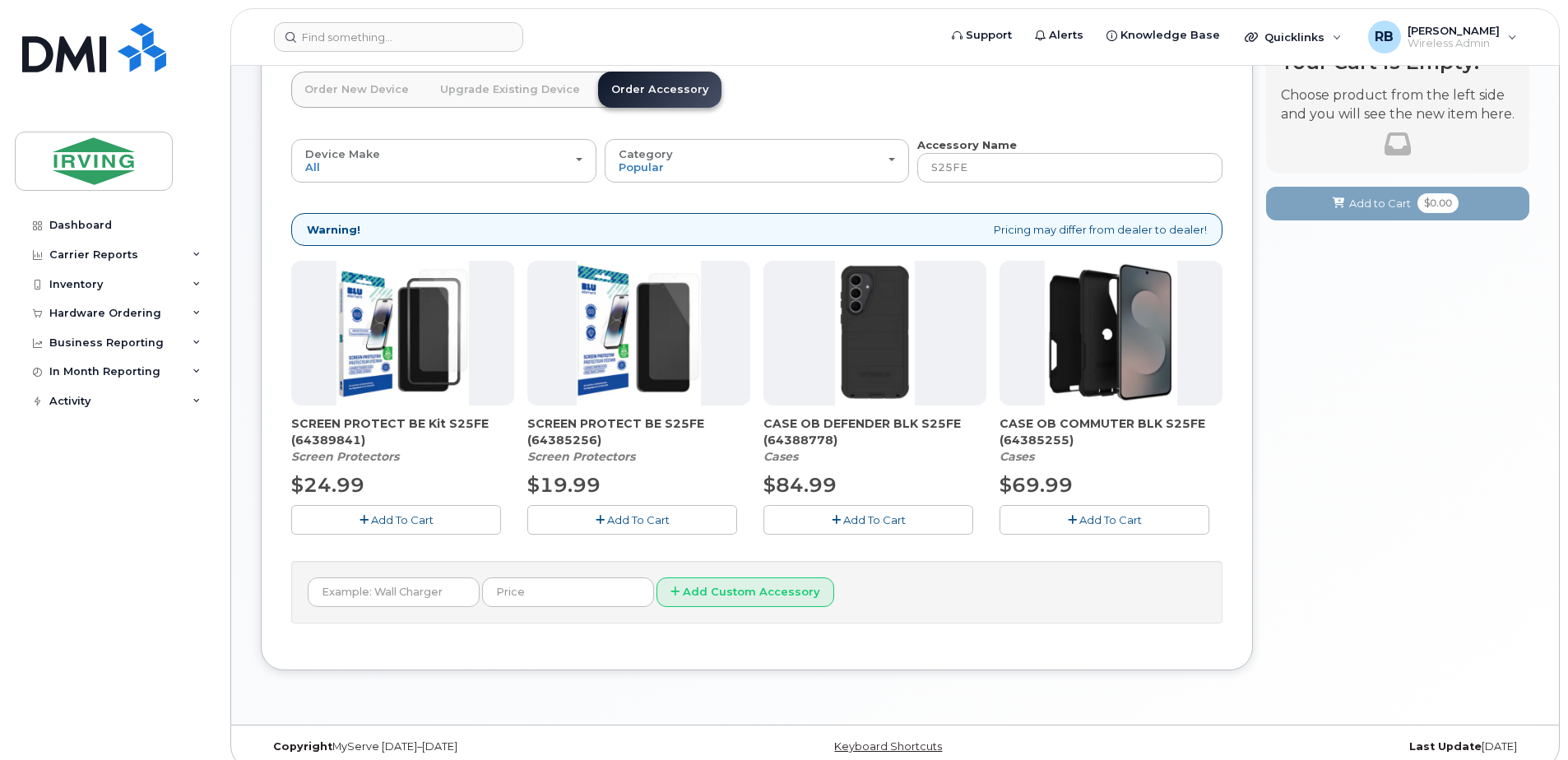
click at [324, 447] on span "SCREEN PROTECT BE Kit S25FE (64389841)" at bounding box center [402, 431] width 223 height 33
drag, startPoint x: 296, startPoint y: 441, endPoint x: 356, endPoint y: 440, distance: 60.0
click at [356, 440] on span "SCREEN PROTECT BE Kit S25FE (64389841)" at bounding box center [402, 431] width 223 height 33
copy span "64389841"
click at [800, 440] on span "CASE OB DEFENDER BLK S25FE (64388778)" at bounding box center [875, 431] width 223 height 33
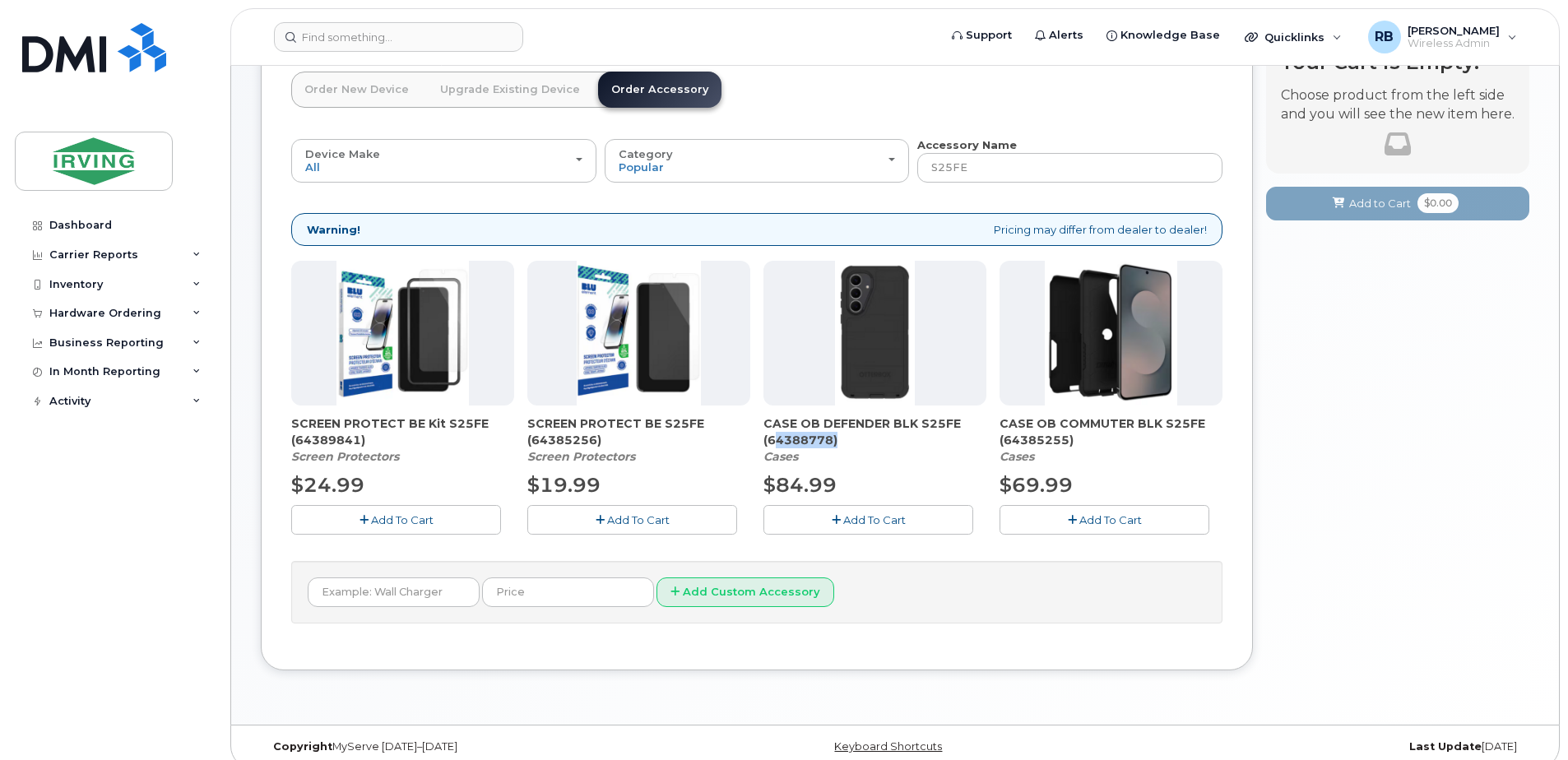
drag, startPoint x: 768, startPoint y: 442, endPoint x: 831, endPoint y: 442, distance: 63.0
click at [831, 442] on span "CASE OB DEFENDER BLK S25FE (64388778)" at bounding box center [875, 431] width 223 height 33
copy span "64388778"
